Goal: Browse casually

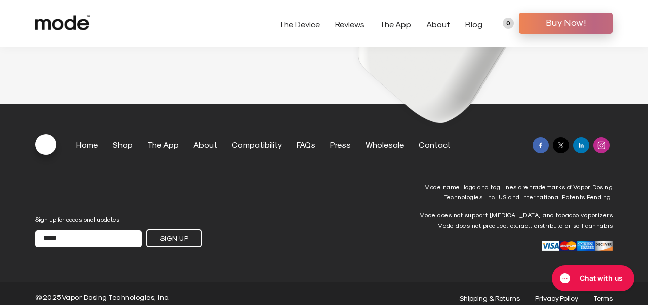
scroll to position [2816, 0]
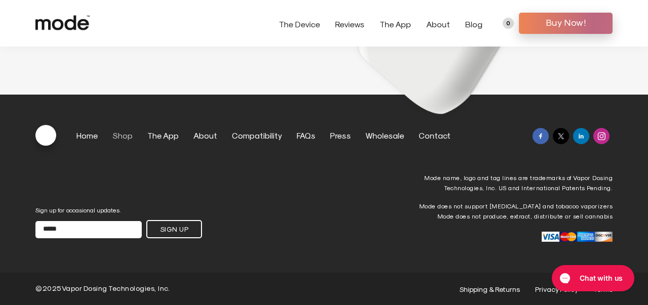
click at [127, 138] on link "Shop" at bounding box center [122, 136] width 20 height 10
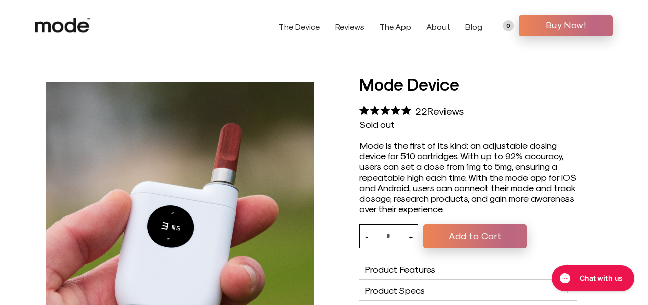
click at [81, 21] on use at bounding box center [62, 25] width 54 height 15
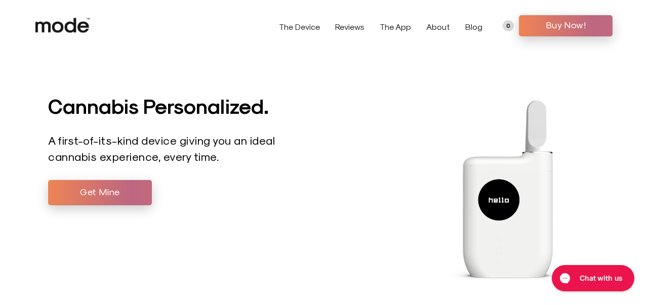
click at [74, 30] on use at bounding box center [62, 25] width 54 height 15
